Goal: Task Accomplishment & Management: Manage account settings

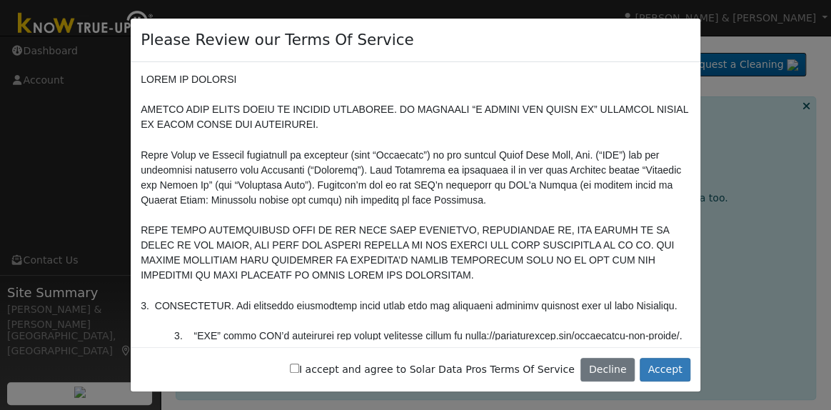
click at [299, 372] on input "I accept and agree to Solar Data Pros Terms Of Service" at bounding box center [294, 367] width 9 height 9
checkbox input "true"
click at [670, 365] on button "Accept" at bounding box center [664, 369] width 51 height 24
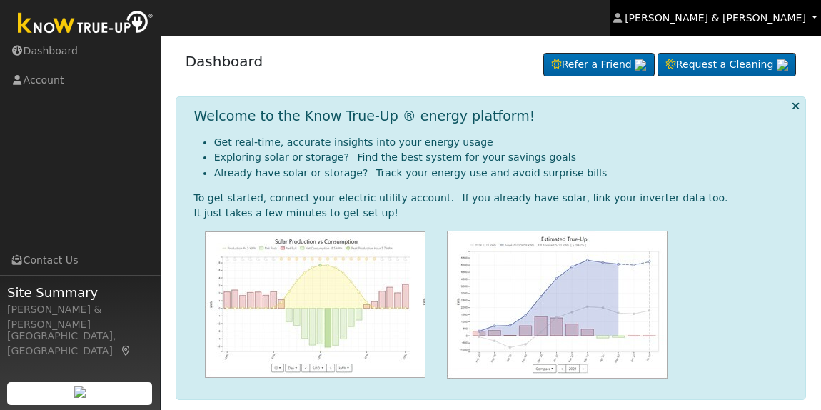
click at [807, 11] on link "Cesar Acevedo & Jose Armando Aguirre" at bounding box center [714, 18] width 211 height 36
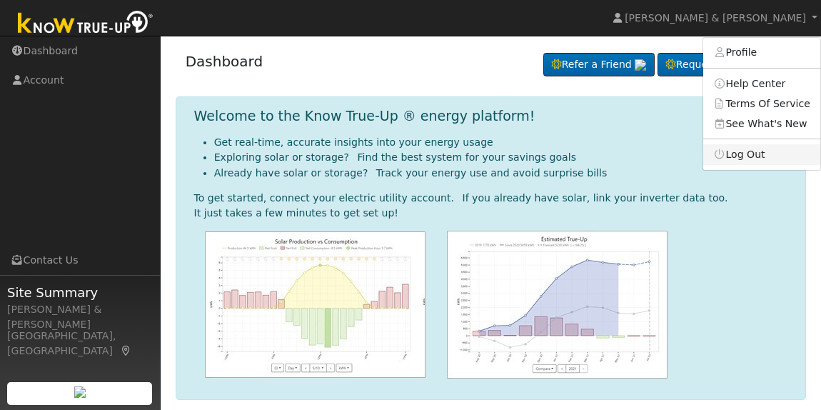
click at [756, 158] on link "Log Out" at bounding box center [761, 154] width 117 height 20
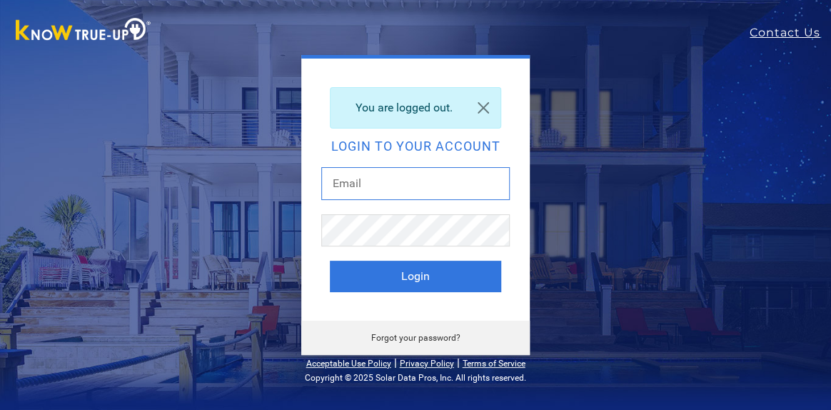
click at [360, 191] on input "text" at bounding box center [415, 183] width 188 height 33
type input "[EMAIL_ADDRESS][DOMAIN_NAME]"
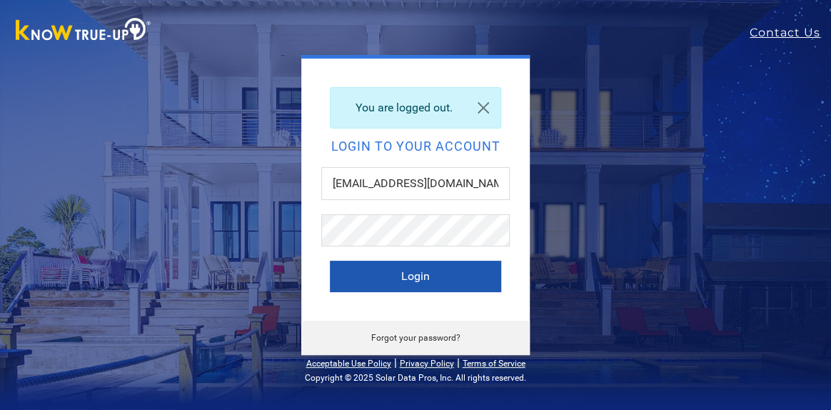
click at [409, 277] on button "Login" at bounding box center [415, 275] width 171 height 31
